Goal: Find contact information: Find contact information

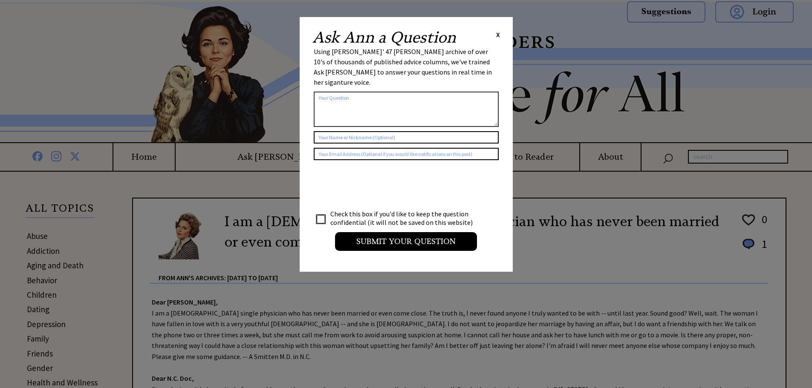
click at [496, 35] on span "X" at bounding box center [498, 34] width 4 height 9
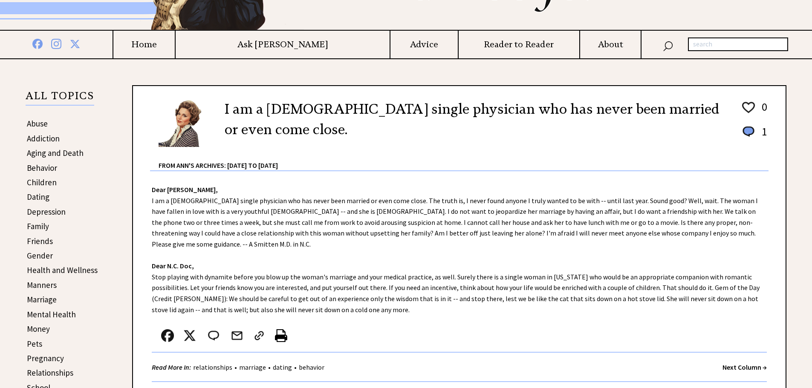
scroll to position [128, 0]
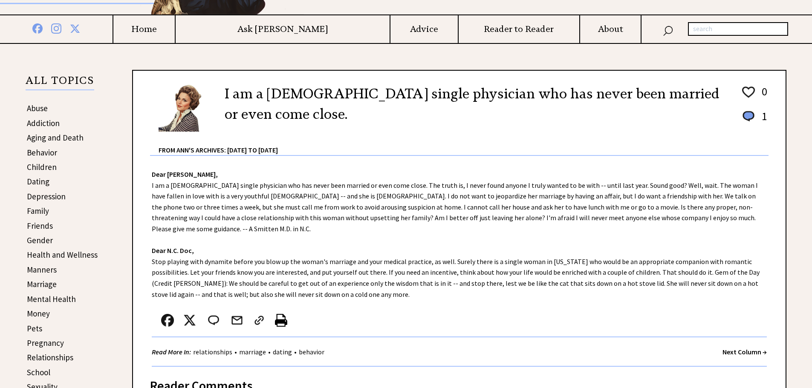
click at [510, 208] on div "Dear Ann Landers, I am a 34-year-old single physician who has never been marrie…" at bounding box center [459, 261] width 652 height 211
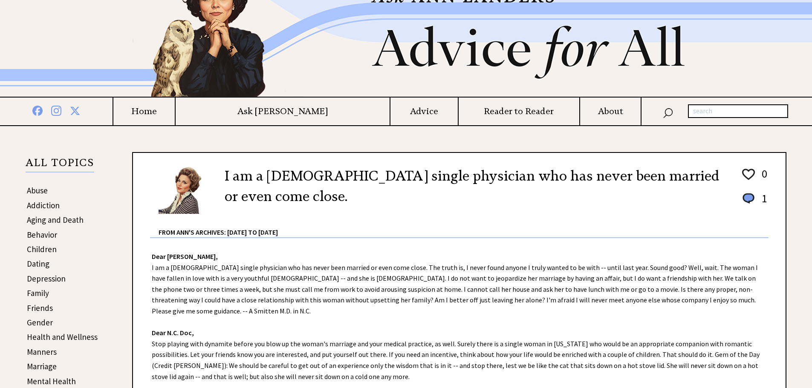
scroll to position [0, 0]
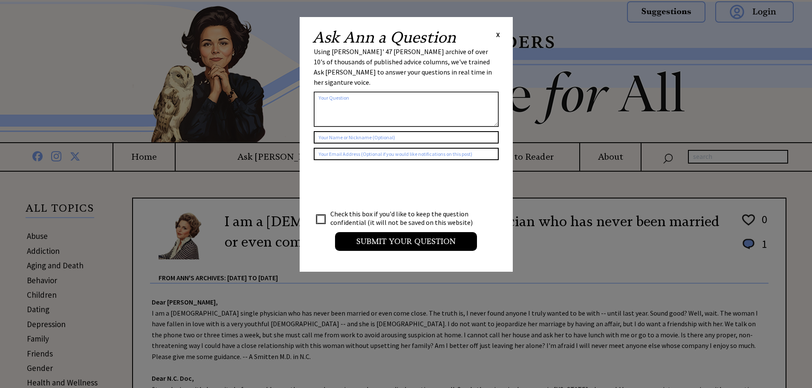
click at [497, 32] on span "X" at bounding box center [498, 34] width 4 height 9
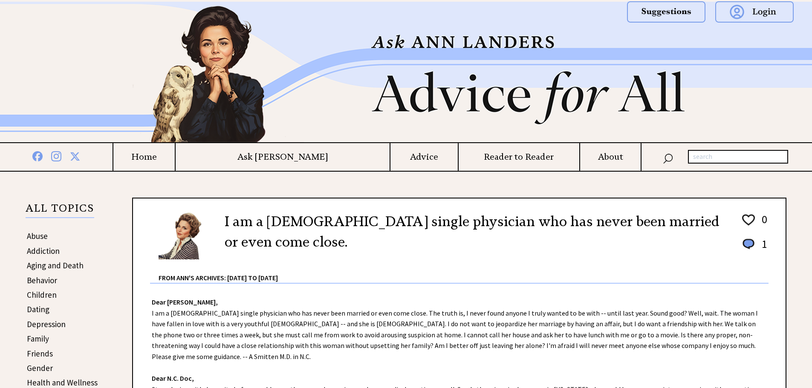
click at [332, 252] on h2 "I am a [DEMOGRAPHIC_DATA] single physician who has never been married or even c…" at bounding box center [476, 231] width 503 height 41
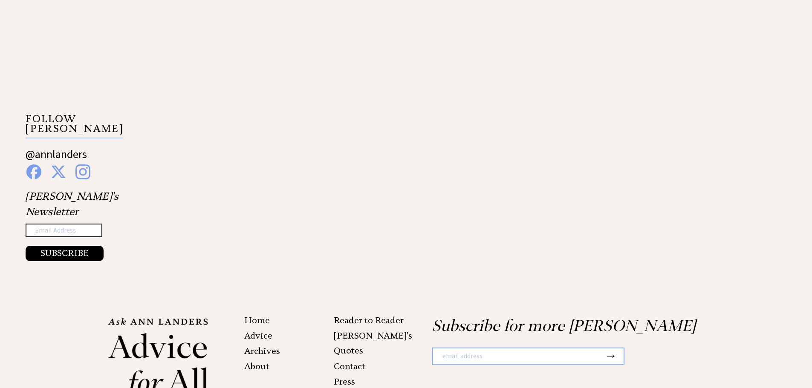
scroll to position [1480, 0]
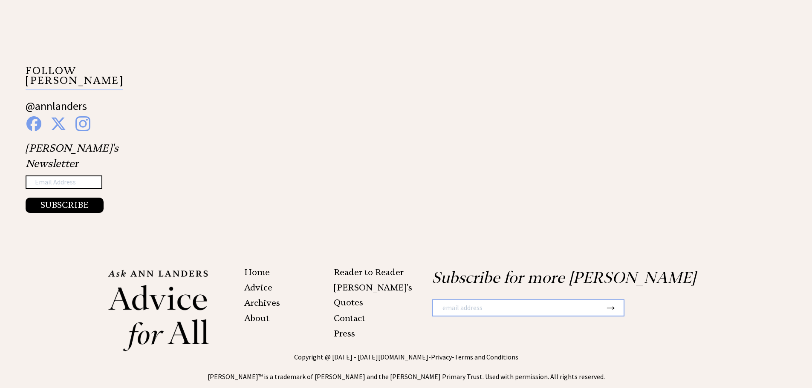
click at [350, 313] on link "Contact" at bounding box center [350, 318] width 32 height 10
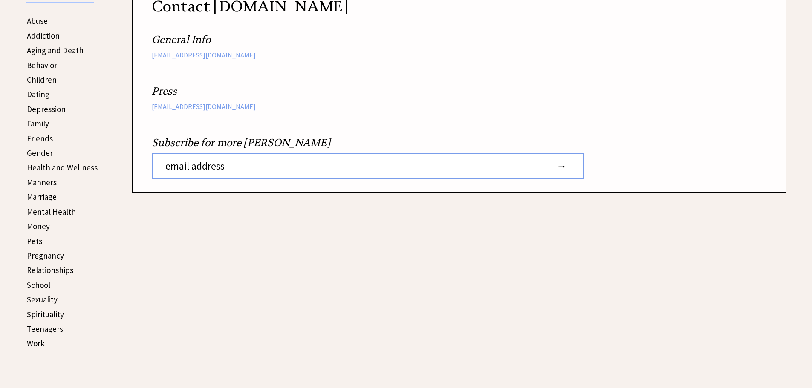
scroll to position [256, 0]
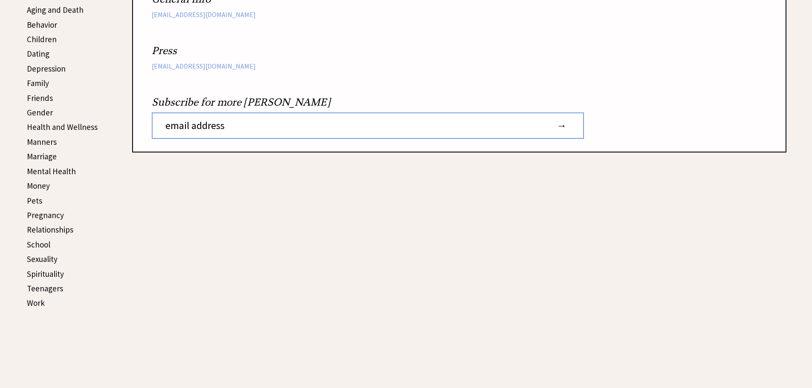
drag, startPoint x: 367, startPoint y: 194, endPoint x: 493, endPoint y: 19, distance: 215.8
click at [374, 188] on div "Contact AnnLanders.com General Info Info@AnnLanders.com Press Press@AnnLanders.…" at bounding box center [448, 74] width 675 height 291
